Goal: Information Seeking & Learning: Learn about a topic

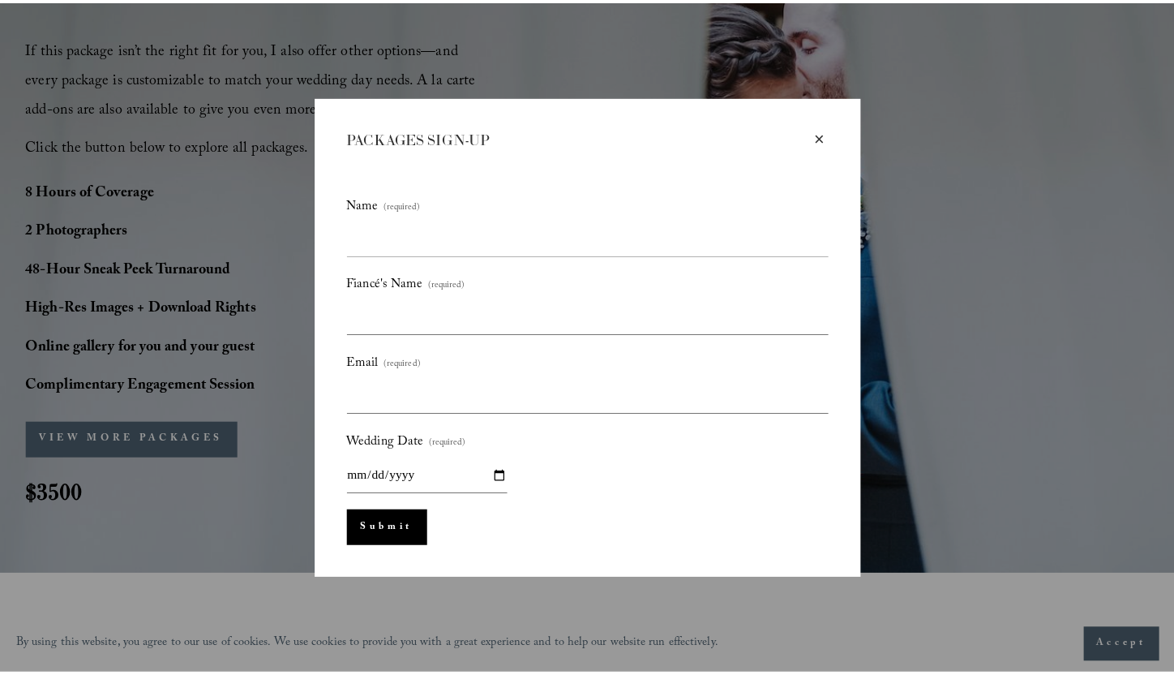
scroll to position [1, 0]
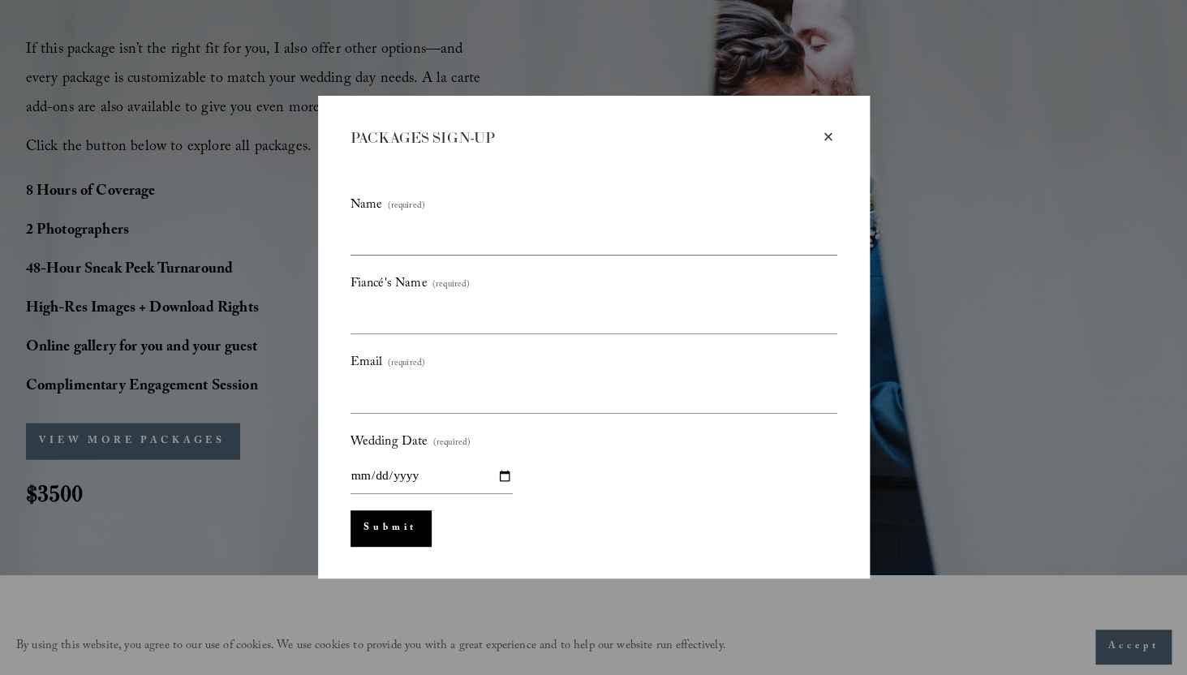
click at [824, 132] on div "×" at bounding box center [828, 137] width 18 height 18
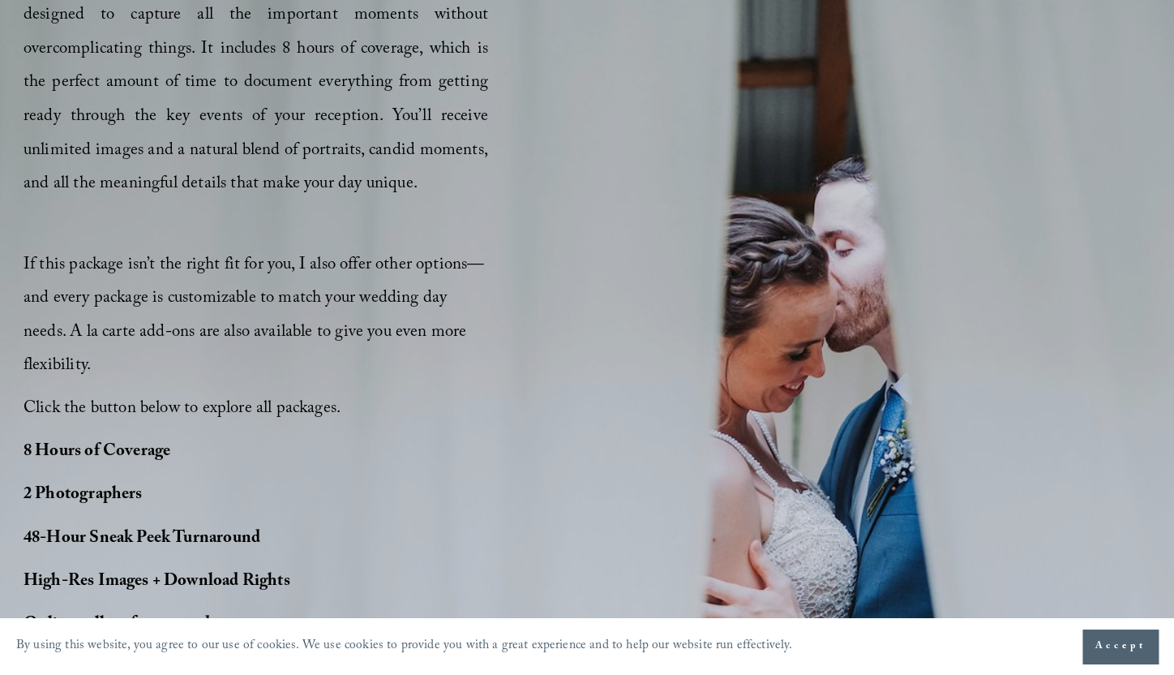
scroll to position [1116, 0]
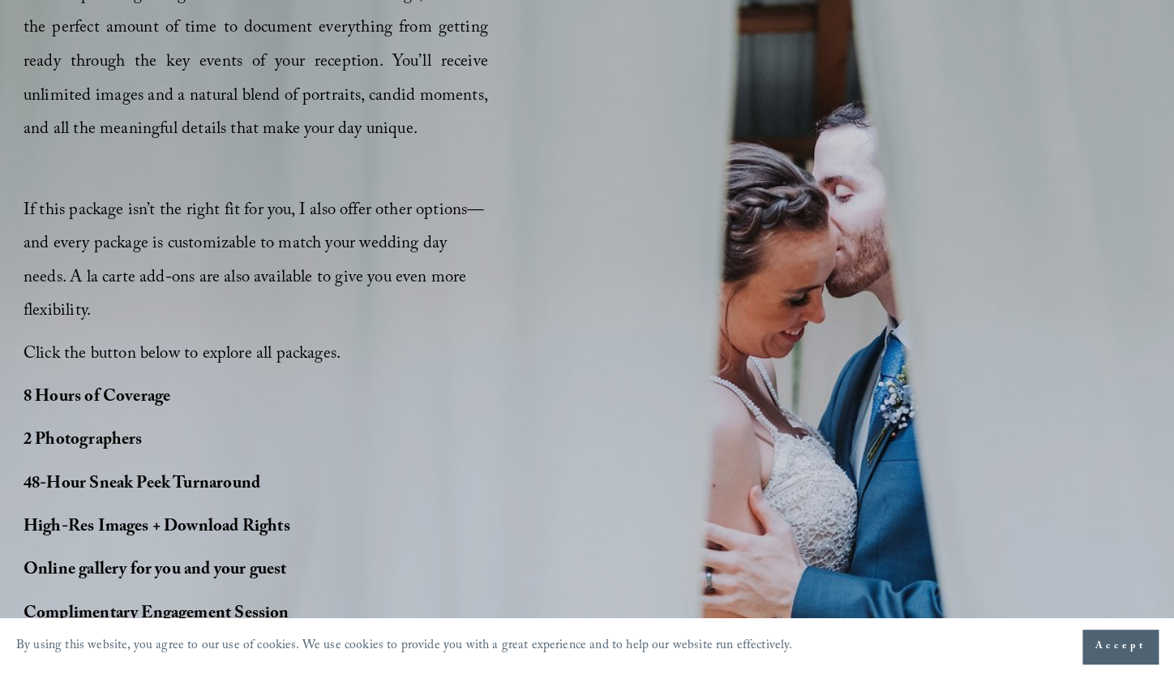
click at [1126, 641] on span "Accept" at bounding box center [1120, 646] width 51 height 16
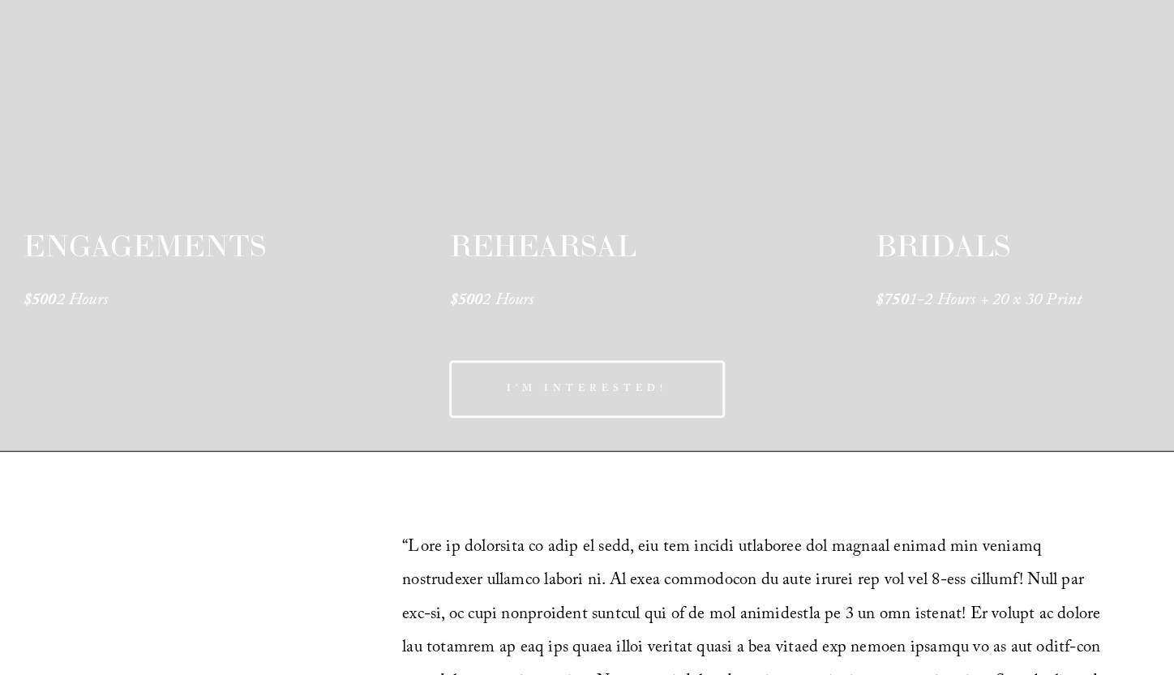
scroll to position [2712, 0]
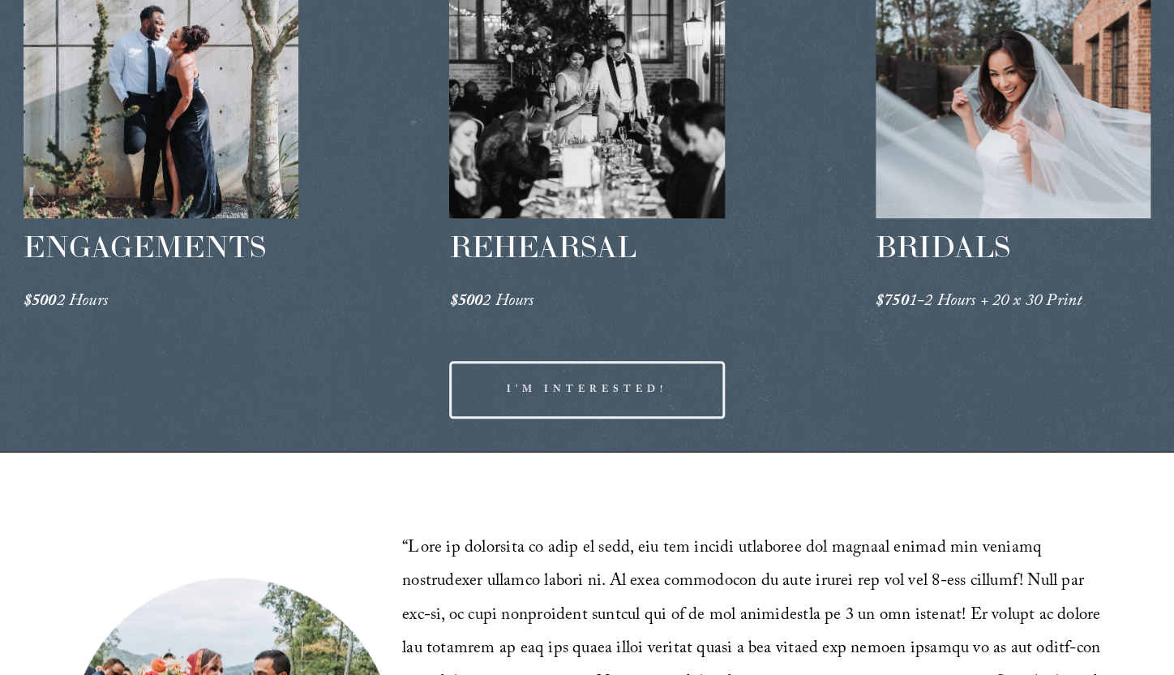
click at [569, 361] on link "I'M INTERESTED!" at bounding box center [586, 390] width 275 height 58
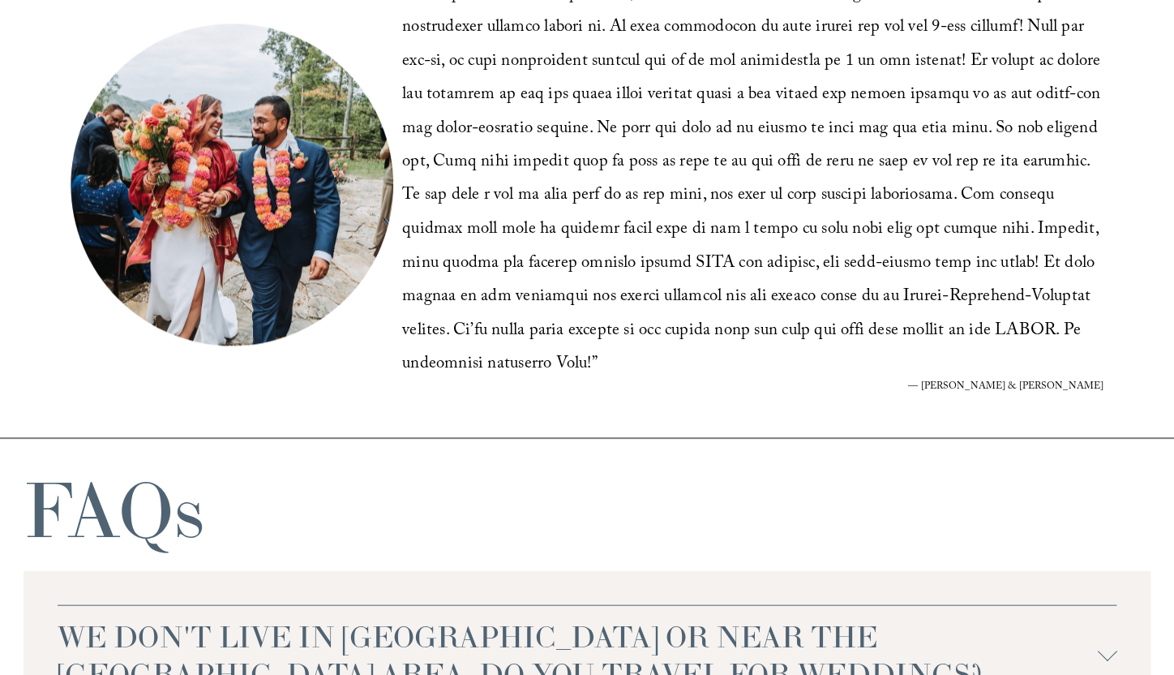
scroll to position [3491, 0]
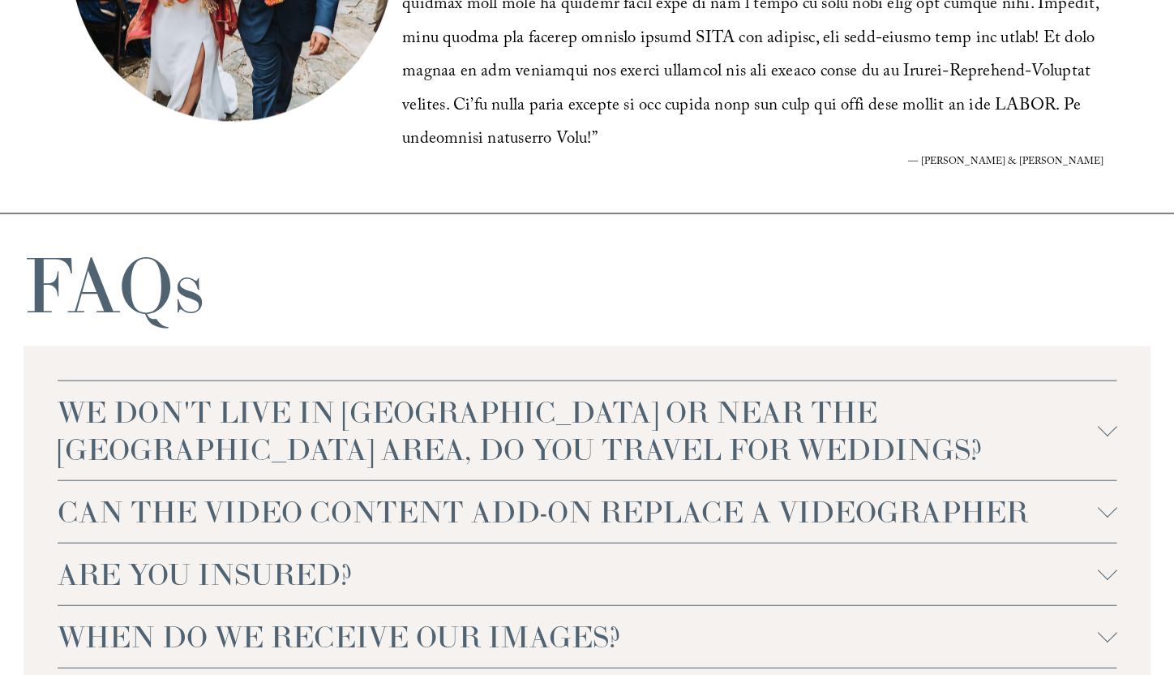
click at [341, 617] on span "WHEN DO WE RECEIVE OUR IMAGES?" at bounding box center [578, 635] width 1041 height 37
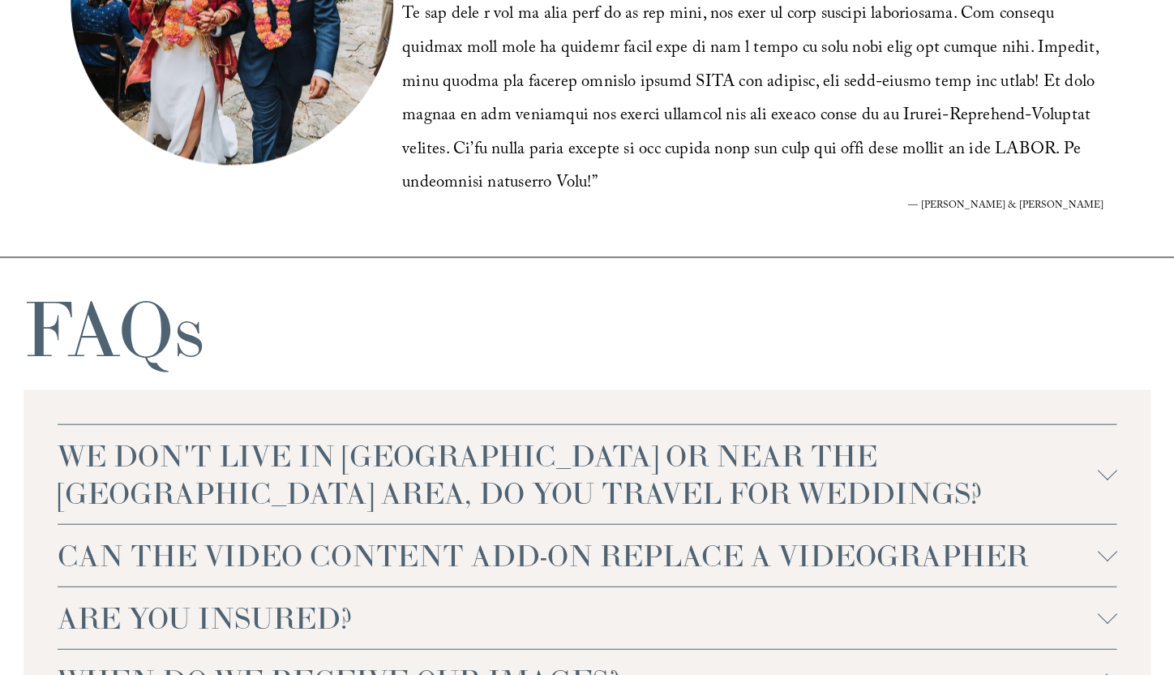
scroll to position [3426, 0]
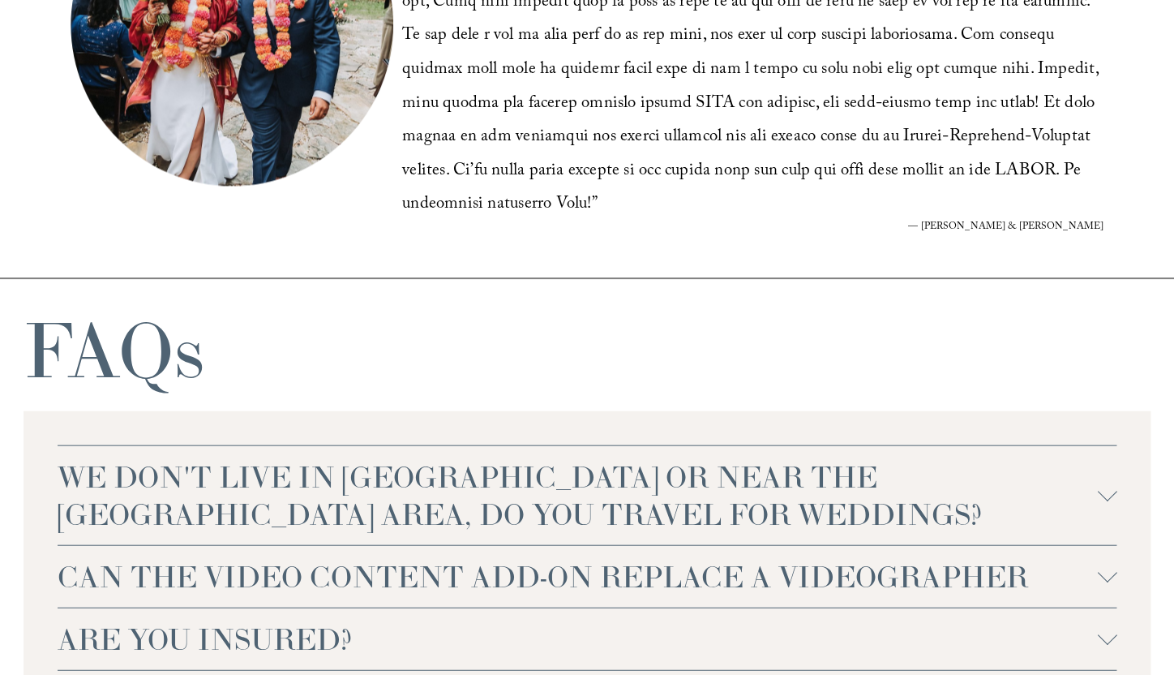
click at [350, 557] on span "CAN THE VIDEO CONTENT ADD-ON REPLACE A VIDEOGRAPHER" at bounding box center [578, 575] width 1041 height 37
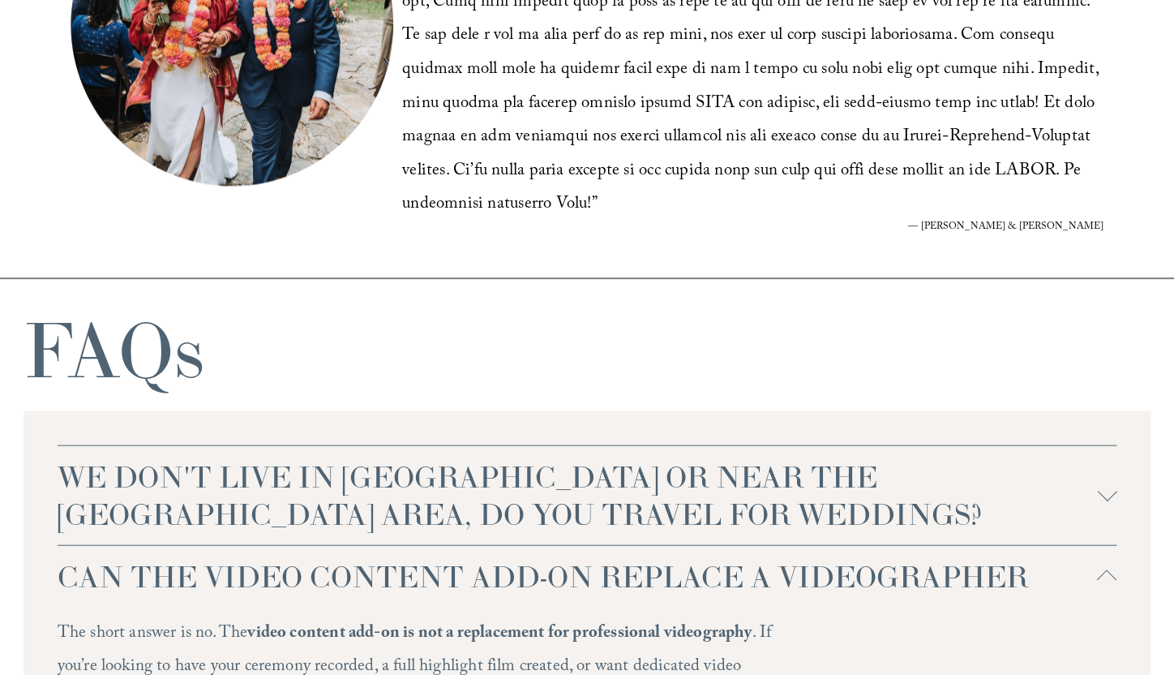
click at [354, 457] on span "WE DON'T LIVE IN [GEOGRAPHIC_DATA] OR NEAR THE [GEOGRAPHIC_DATA] AREA, DO YOU T…" at bounding box center [578, 494] width 1041 height 75
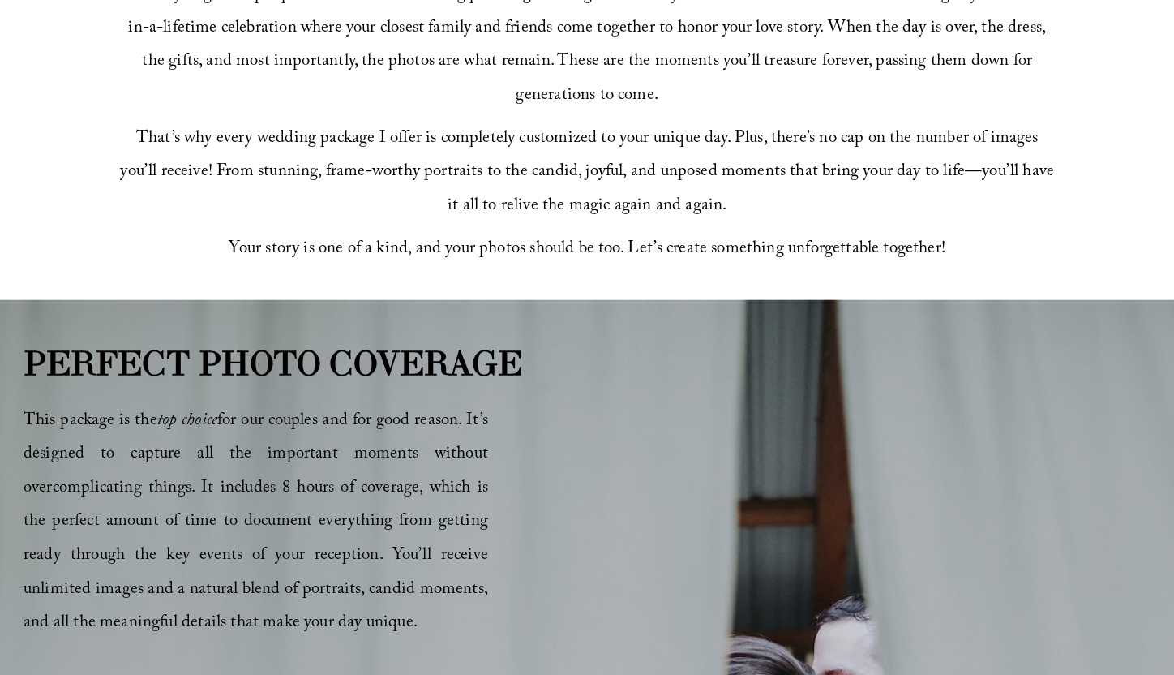
scroll to position [0, 0]
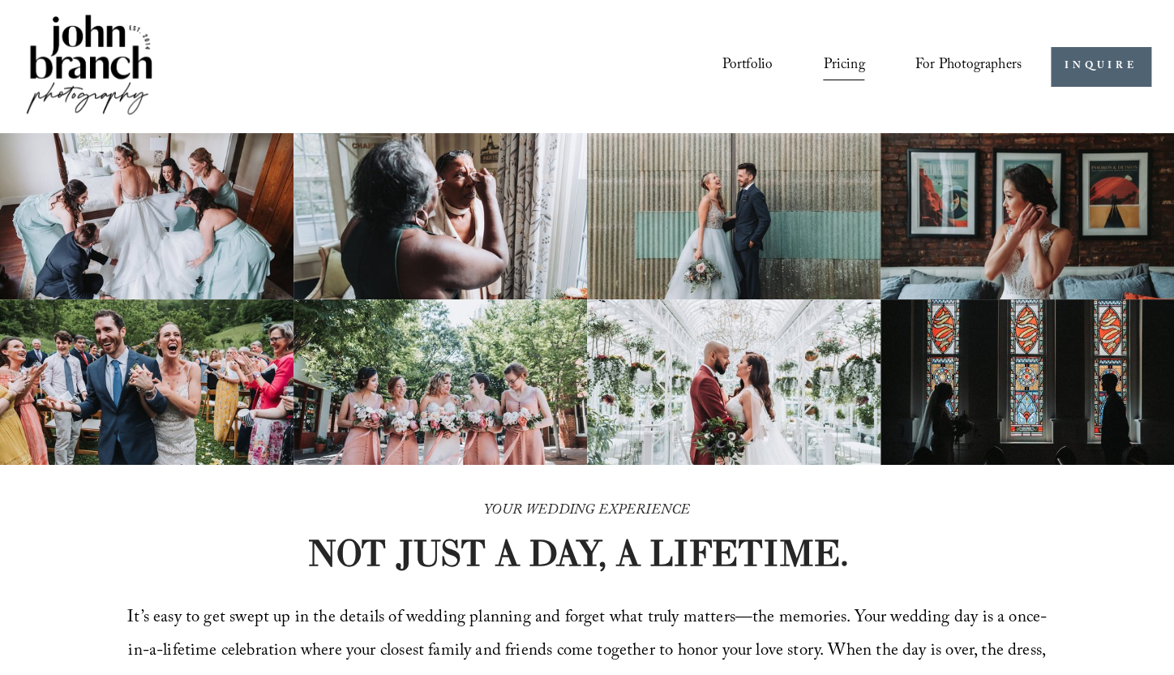
click at [853, 65] on link "Pricing" at bounding box center [843, 66] width 41 height 31
click at [754, 67] on link "Portfolio" at bounding box center [747, 66] width 51 height 31
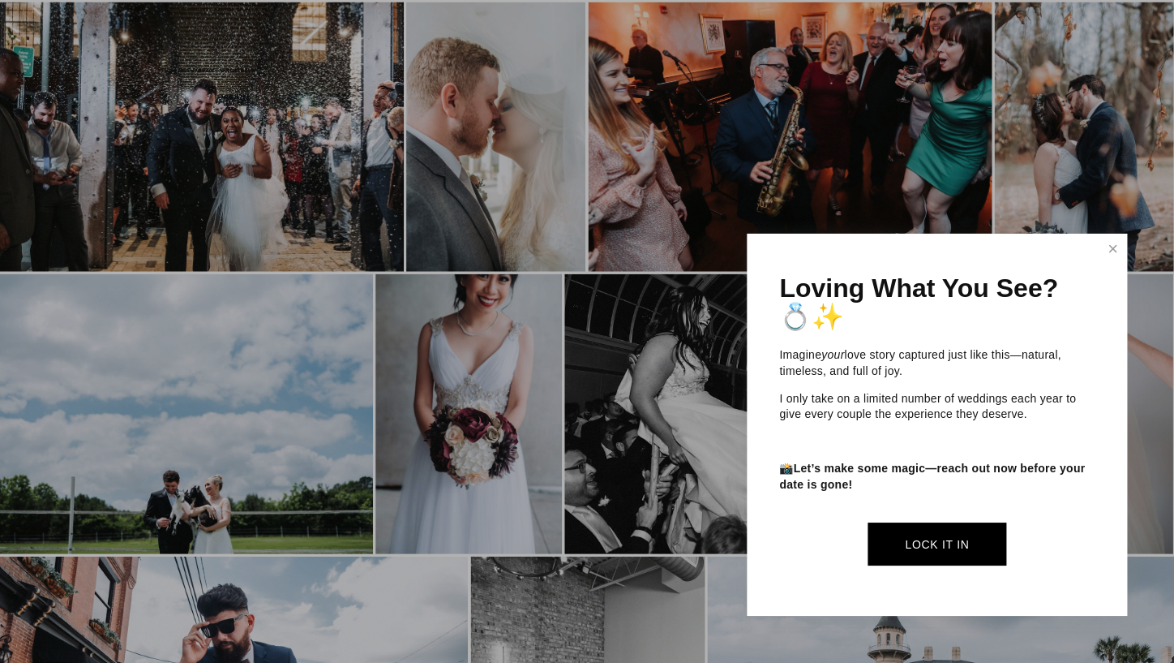
scroll to position [1363, 0]
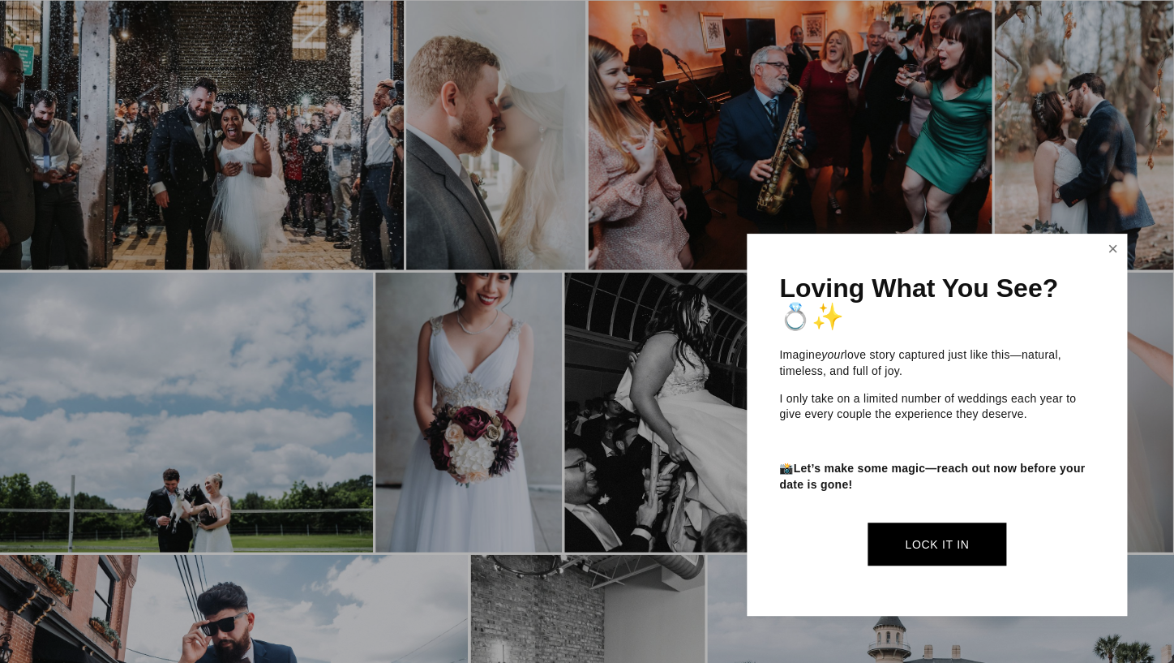
click at [1110, 252] on link "Close" at bounding box center [1113, 249] width 24 height 26
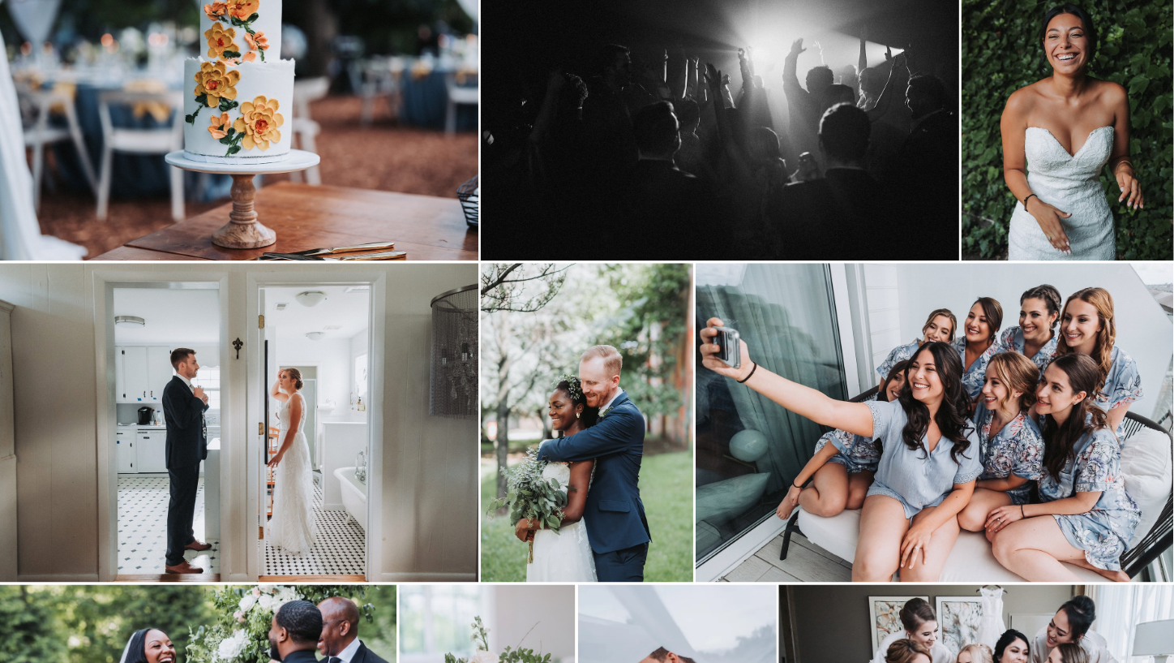
scroll to position [0, 0]
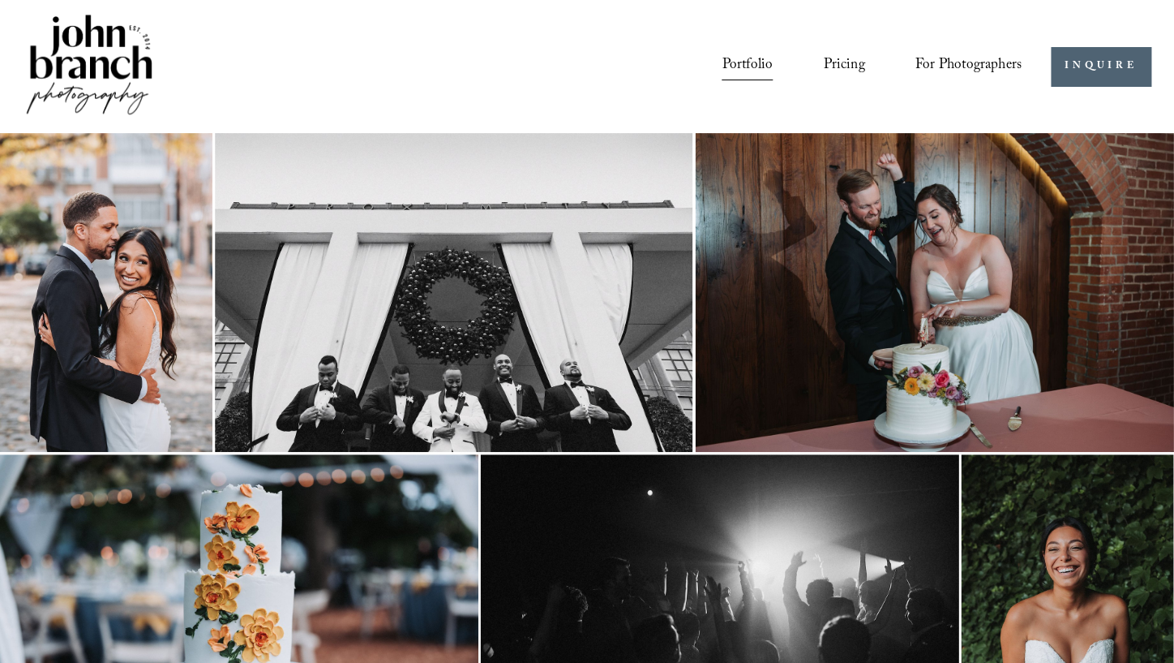
click at [75, 57] on img at bounding box center [89, 65] width 131 height 109
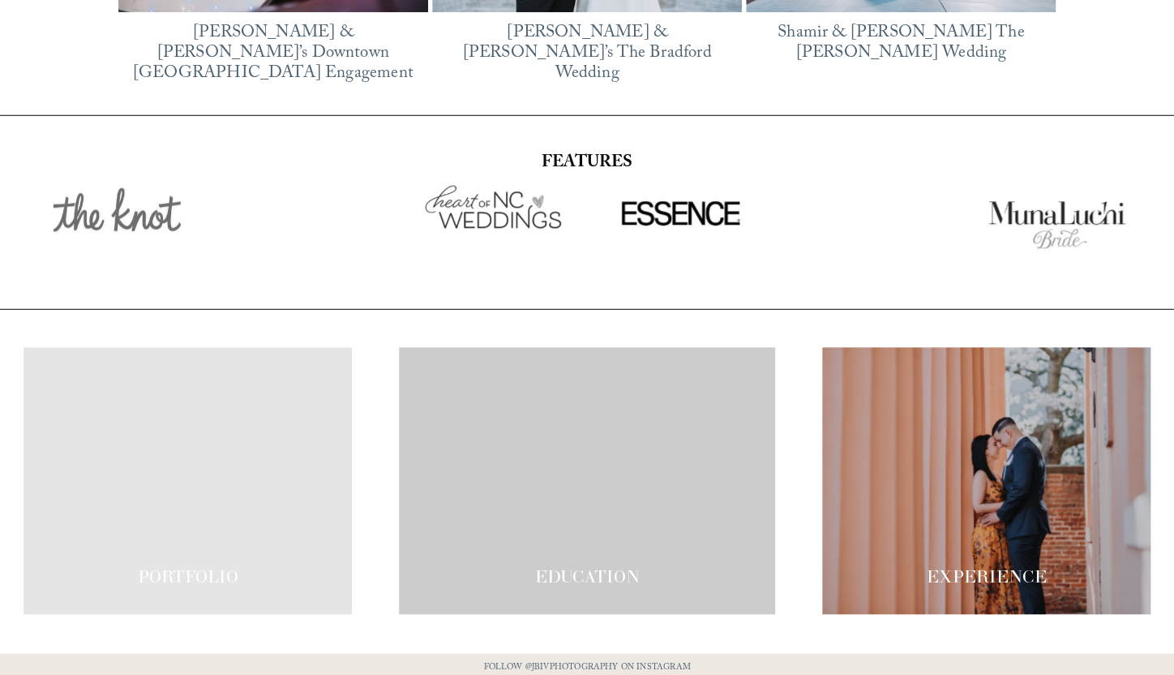
scroll to position [2702, 0]
